Goal: Transaction & Acquisition: Purchase product/service

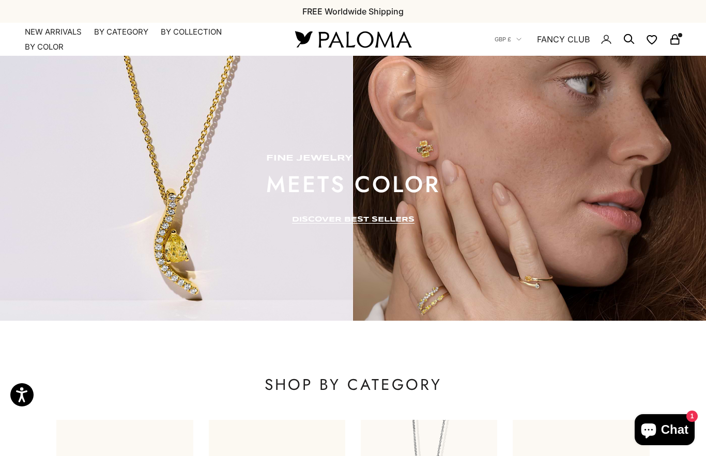
click at [66, 35] on link "NEW ARRIVALS" at bounding box center [53, 32] width 57 height 10
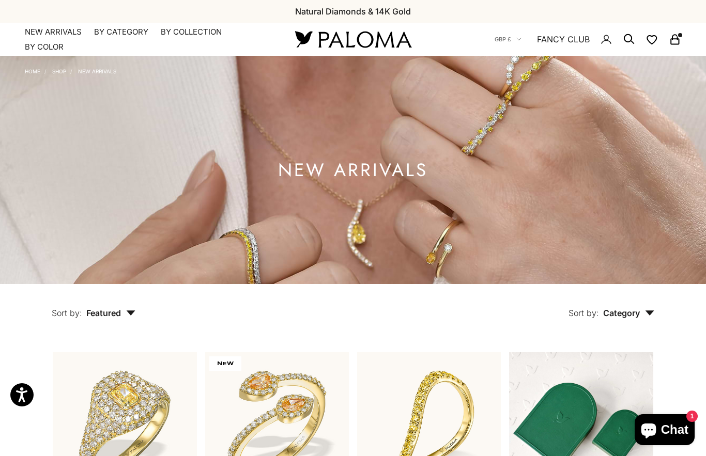
click at [122, 31] on summary "By Category" at bounding box center [121, 32] width 54 height 10
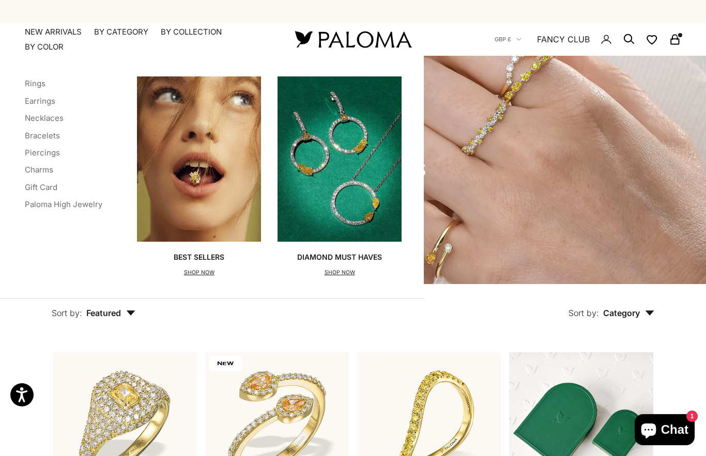
click at [41, 83] on link "Rings" at bounding box center [35, 84] width 21 height 10
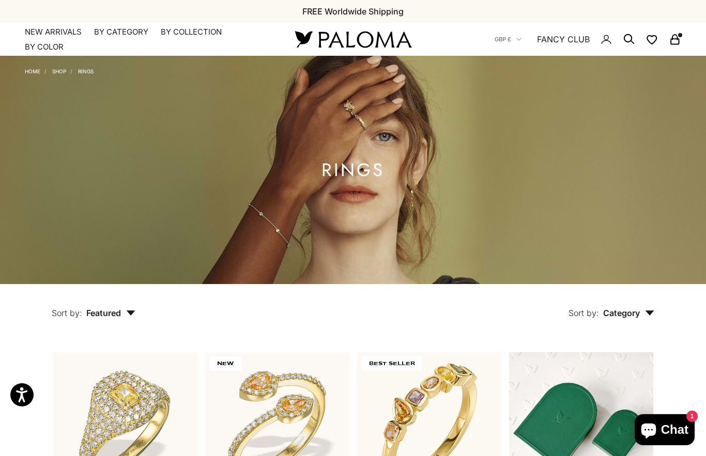
click at [117, 28] on summary "By Category" at bounding box center [121, 32] width 54 height 10
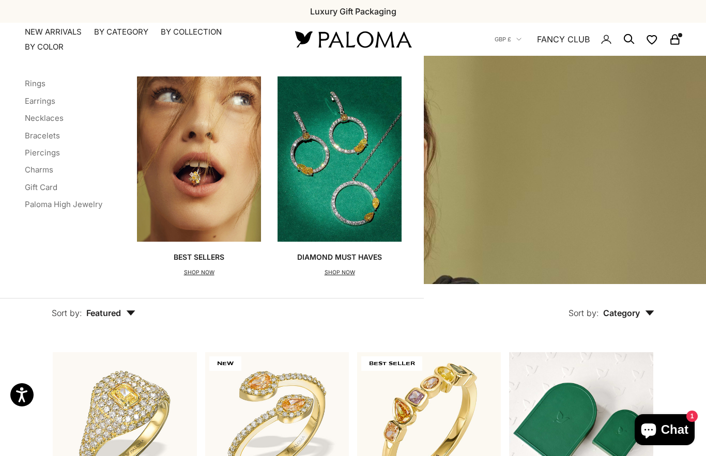
click at [352, 276] on p "SHOP NOW" at bounding box center [339, 273] width 85 height 10
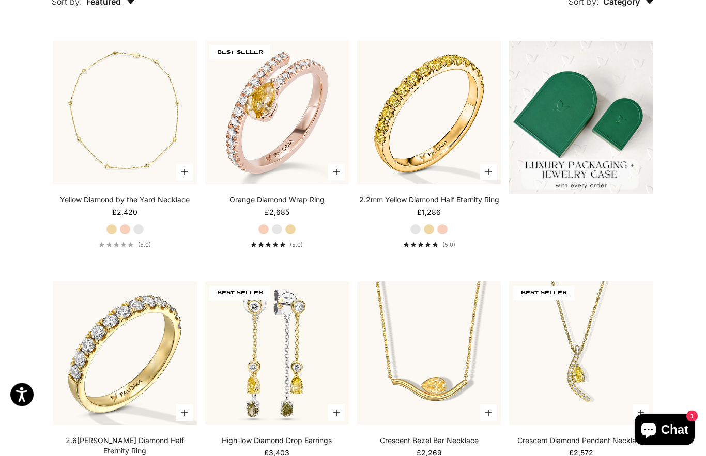
scroll to position [311, 0]
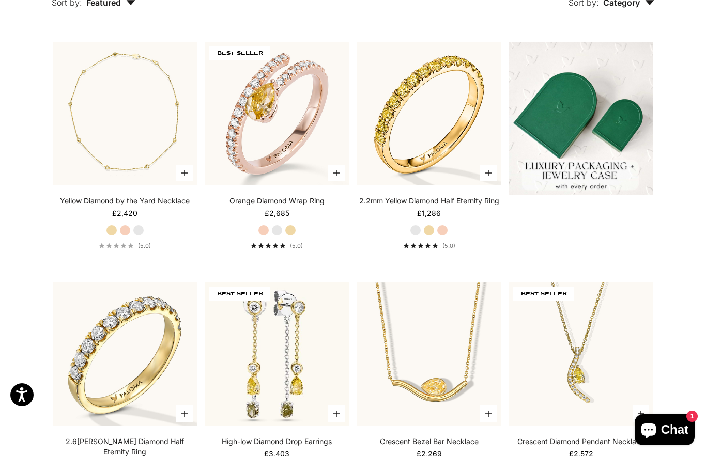
click at [433, 189] on img at bounding box center [429, 114] width 158 height 158
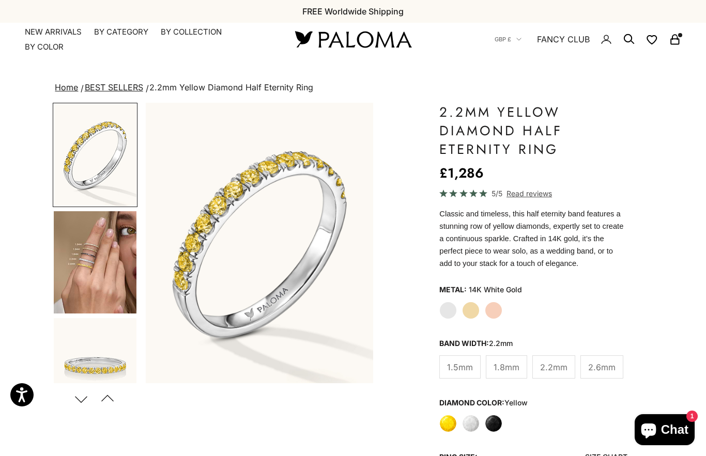
click at [445, 314] on label "White Gold" at bounding box center [448, 311] width 18 height 18
click at [496, 424] on label "Black" at bounding box center [494, 424] width 18 height 18
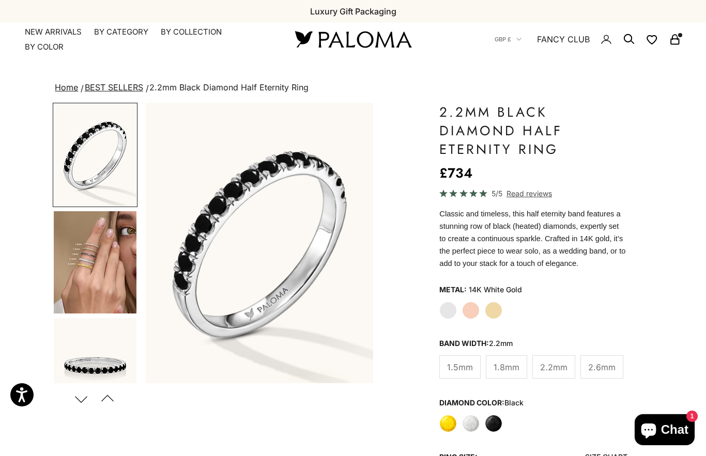
click at [473, 424] on label "White" at bounding box center [471, 424] width 18 height 18
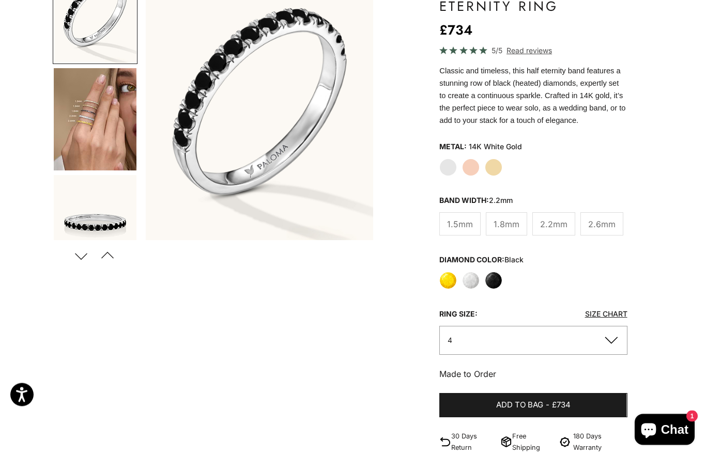
scroll to position [143, 0]
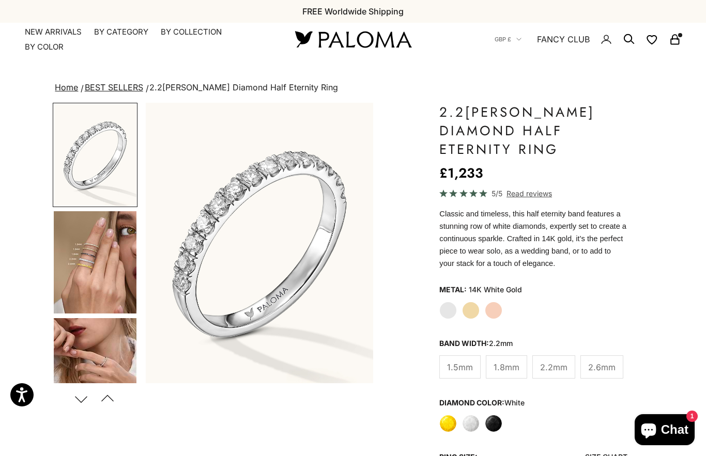
click at [98, 291] on img "Go to item 4" at bounding box center [95, 262] width 83 height 102
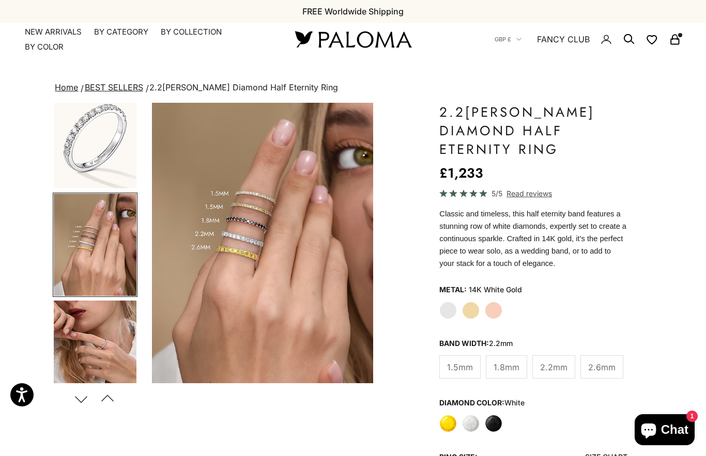
scroll to position [0, 240]
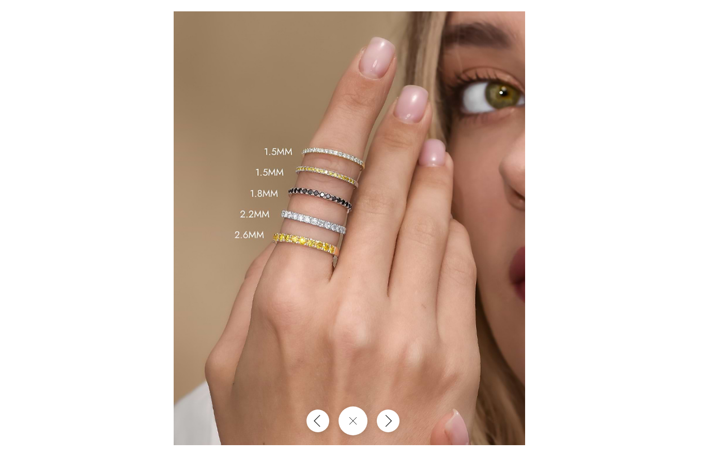
click at [443, 295] on img at bounding box center [350, 228] width 352 height 434
